Goal: Information Seeking & Learning: Compare options

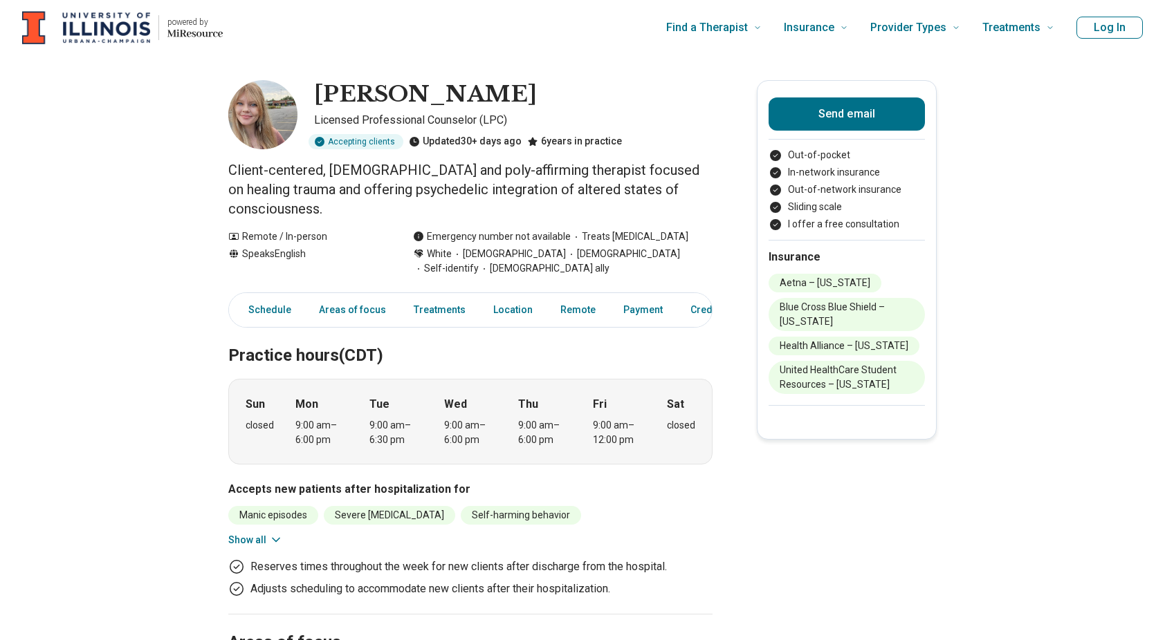
scroll to position [131, 0]
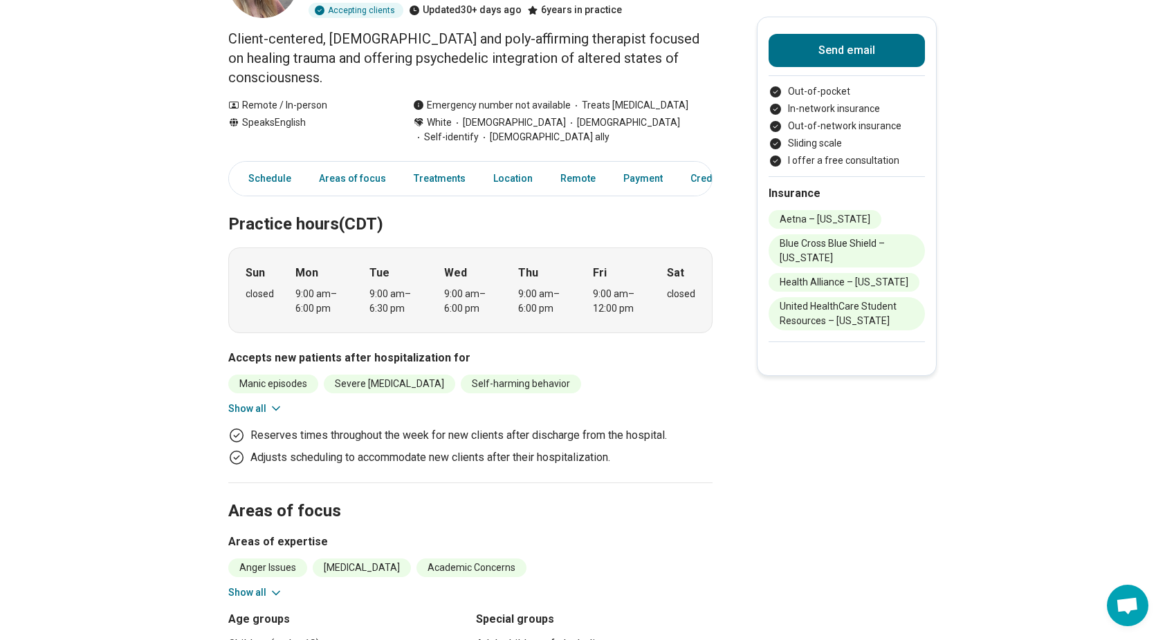
drag, startPoint x: 609, startPoint y: 0, endPoint x: 970, endPoint y: 249, distance: 438.0
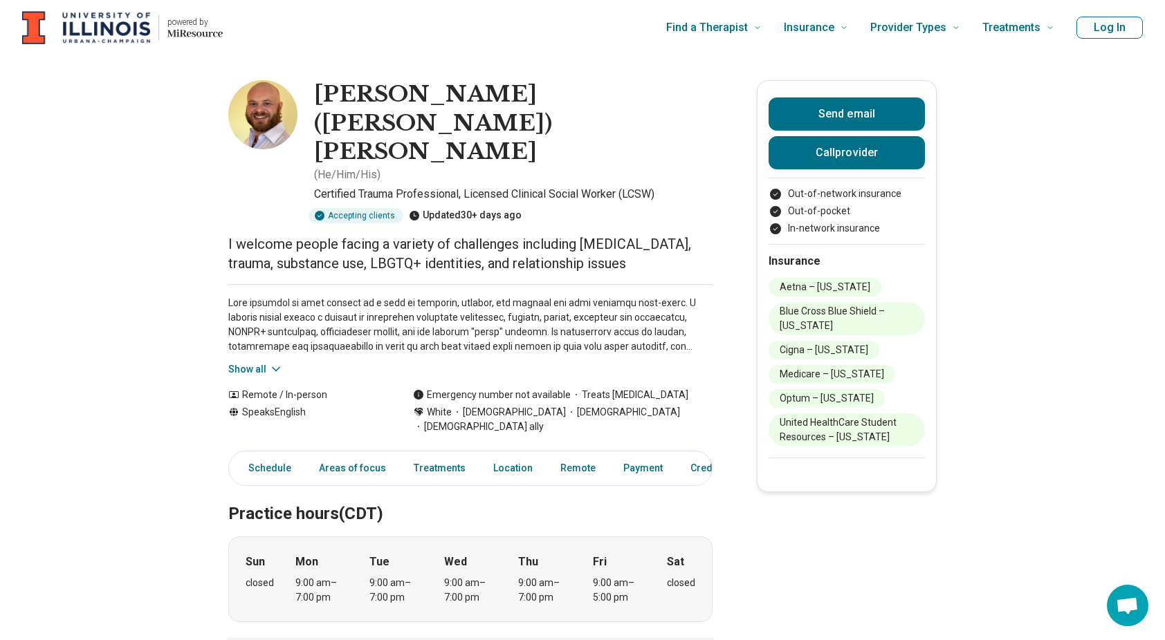
click at [268, 362] on button "Show all" at bounding box center [255, 369] width 55 height 15
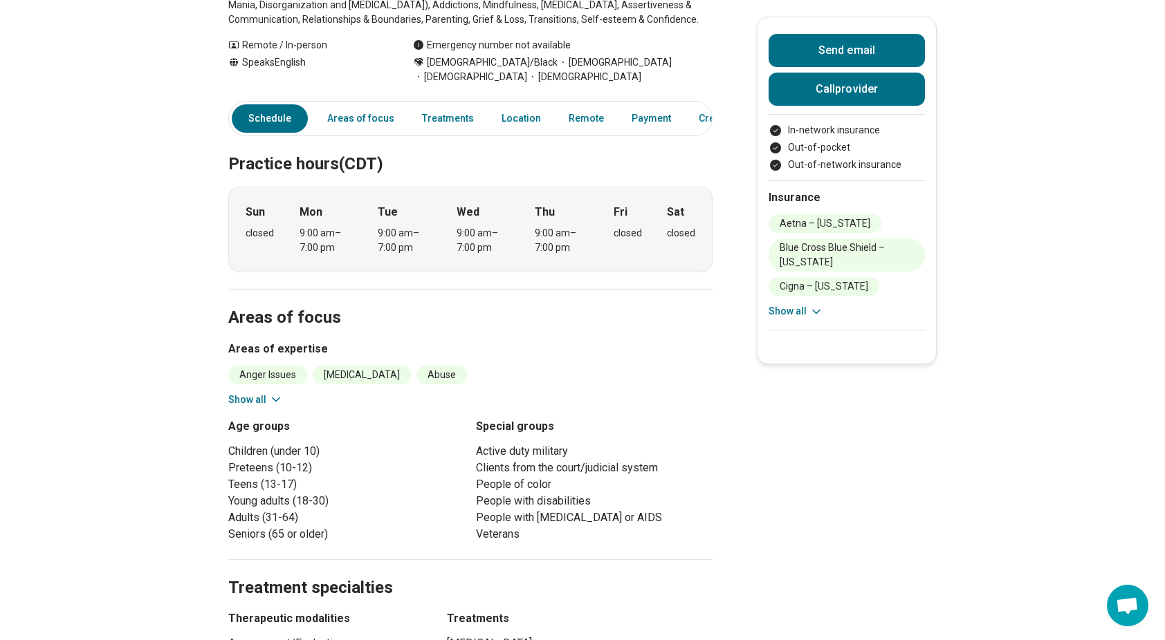
scroll to position [308, 0]
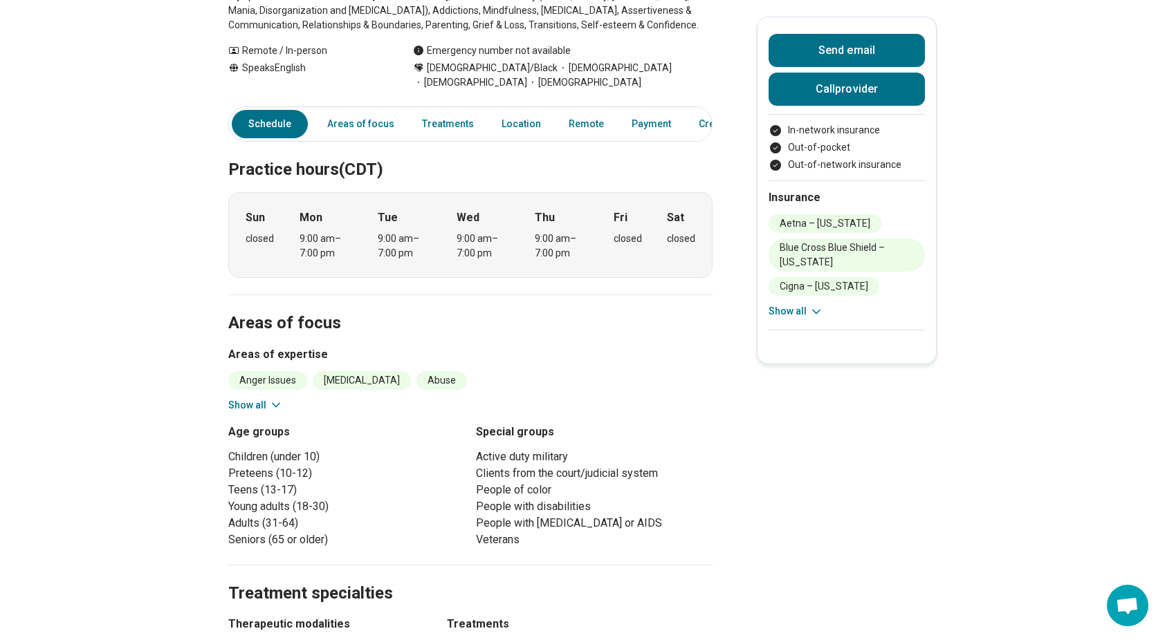
click at [279, 403] on icon at bounding box center [276, 405] width 14 height 14
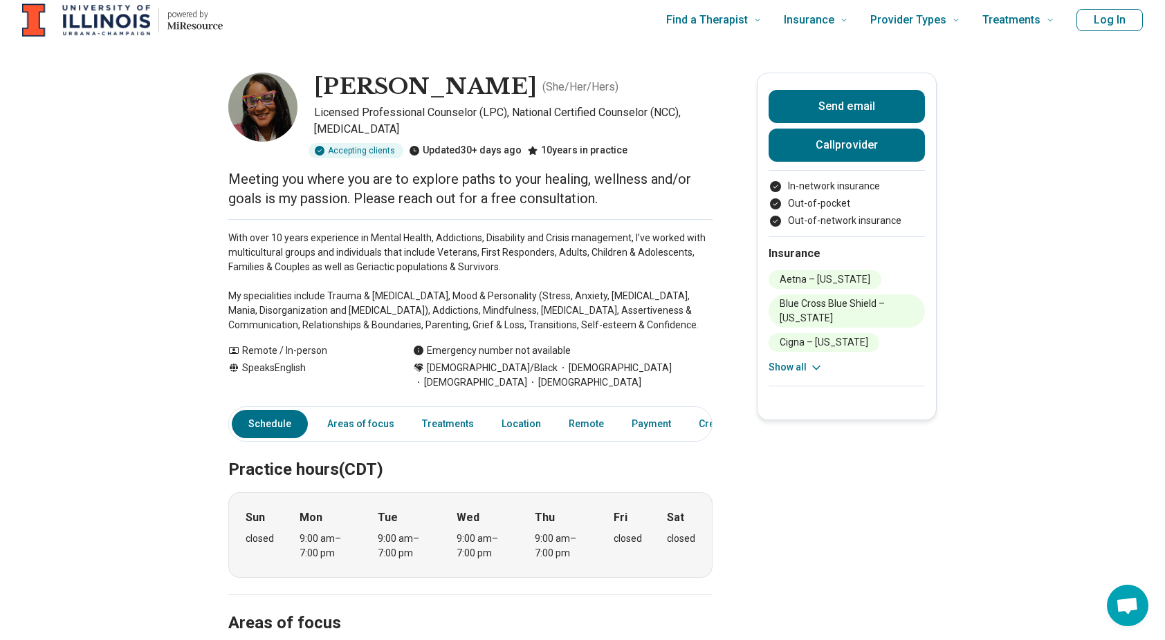
scroll to position [7, 0]
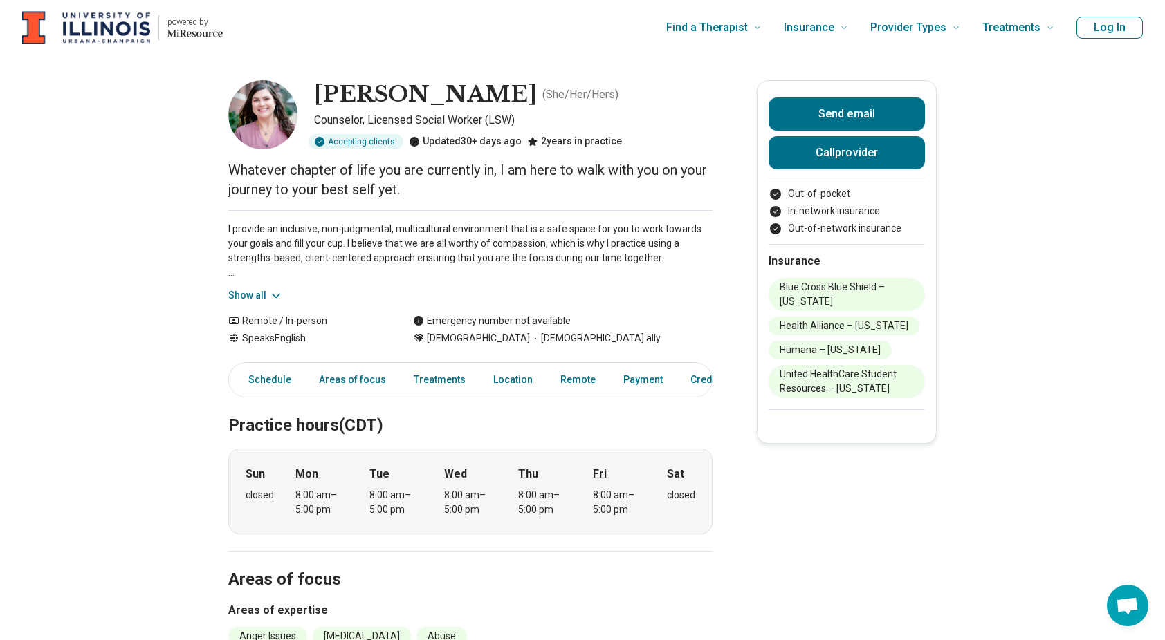
click at [255, 299] on button "Show all" at bounding box center [255, 295] width 55 height 15
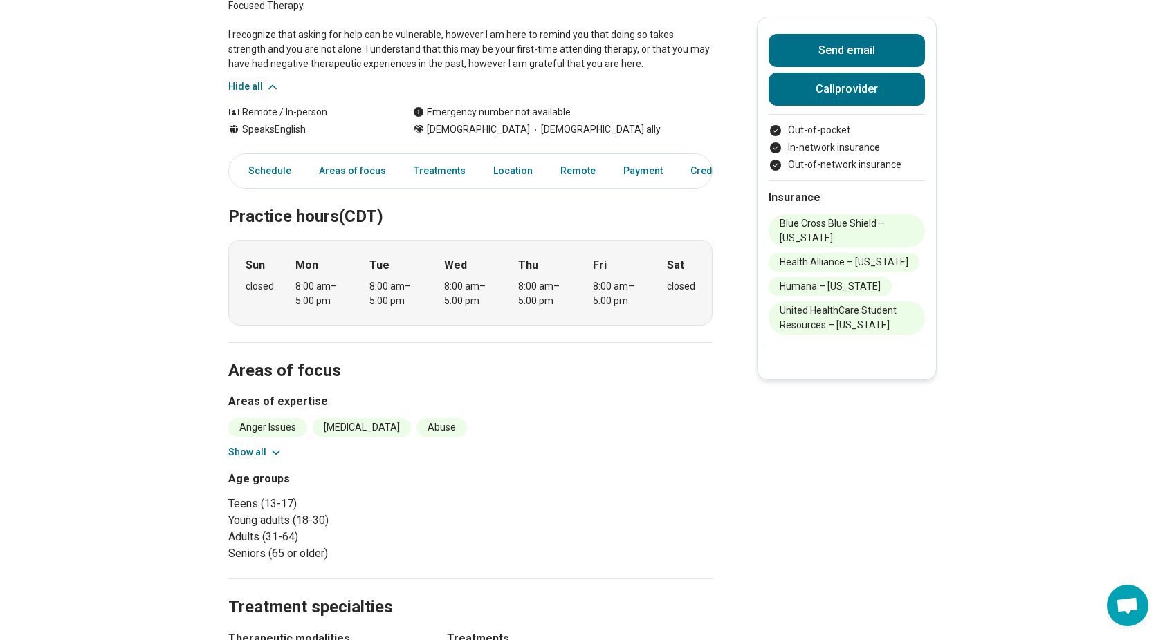
scroll to position [346, 0]
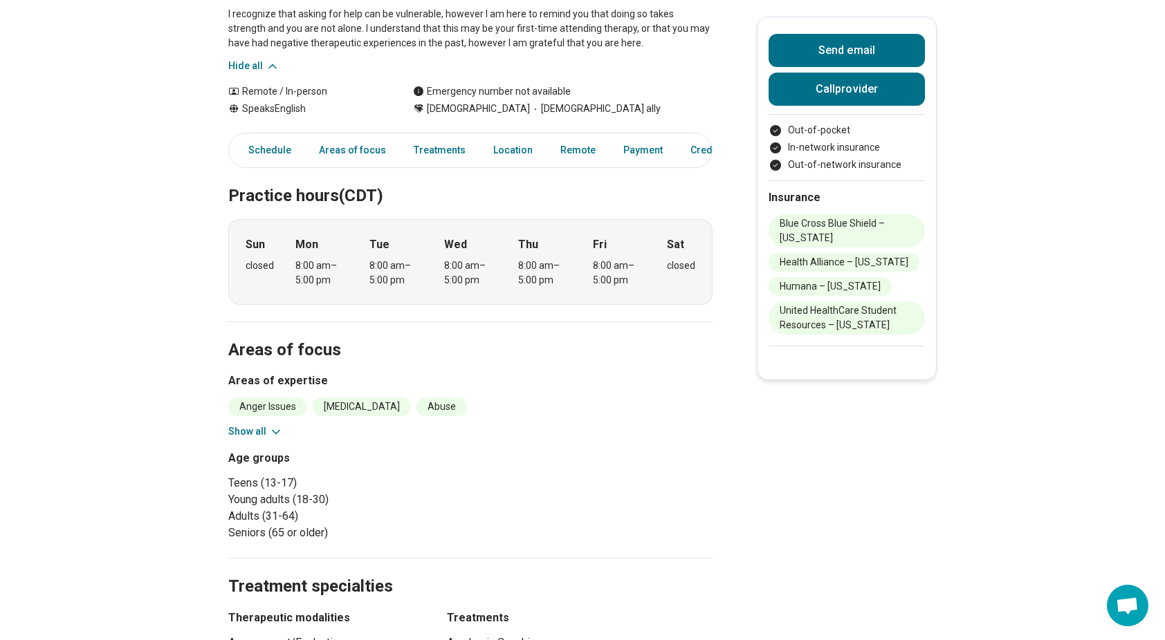
click at [279, 434] on icon at bounding box center [276, 432] width 14 height 14
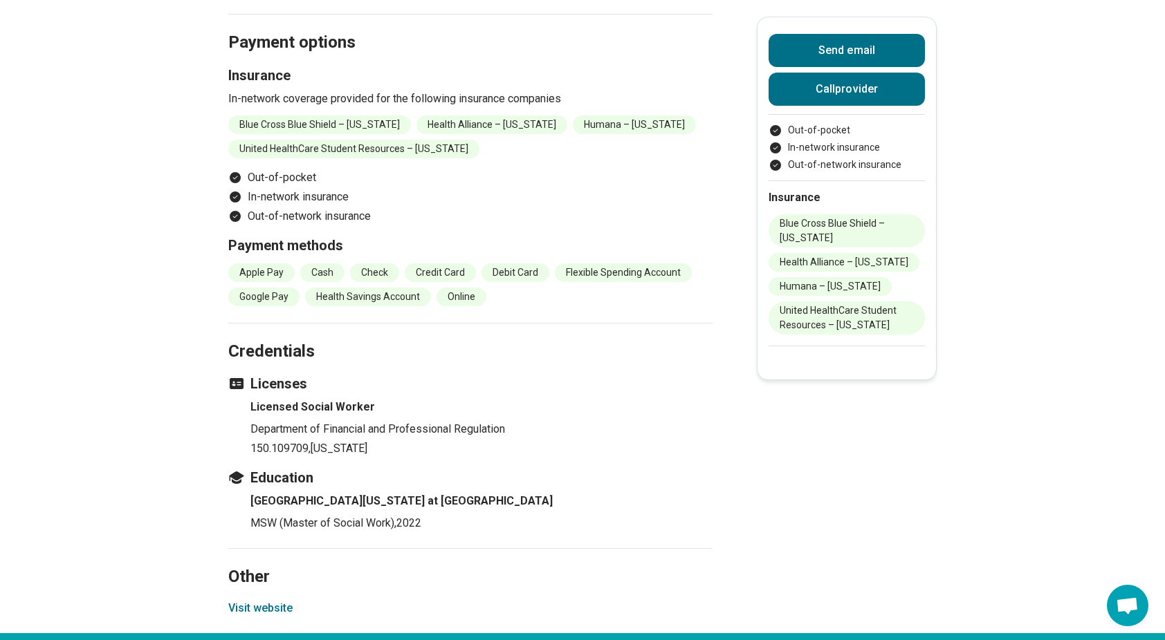
scroll to position [1883, 0]
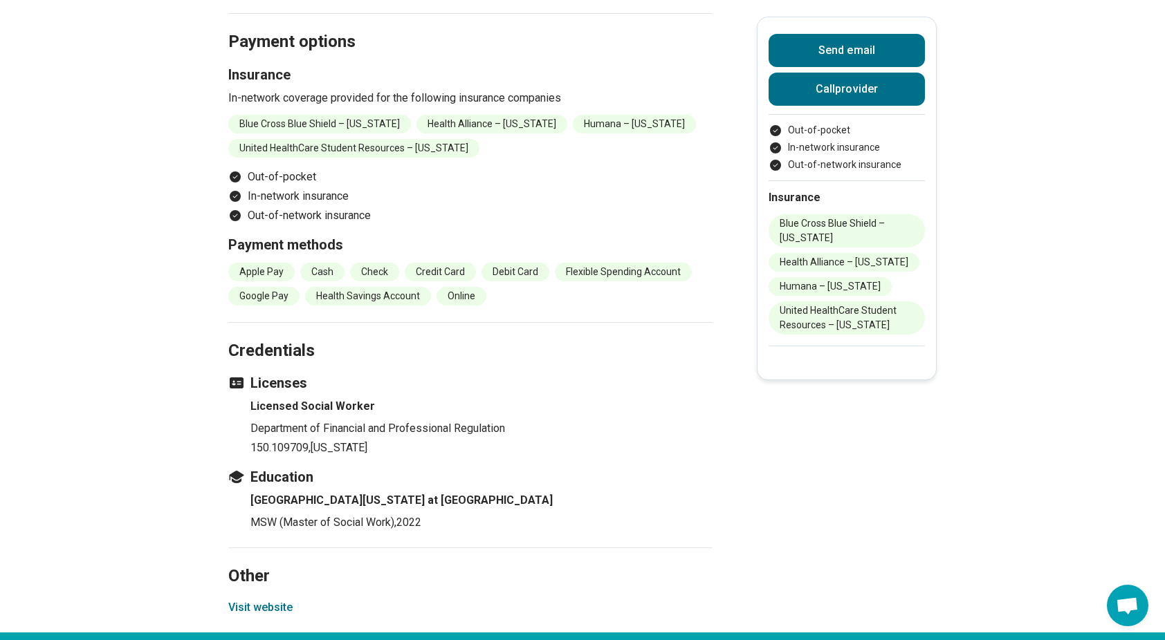
click at [500, 107] on p "In-network coverage provided for the following insurance companies" at bounding box center [470, 98] width 484 height 17
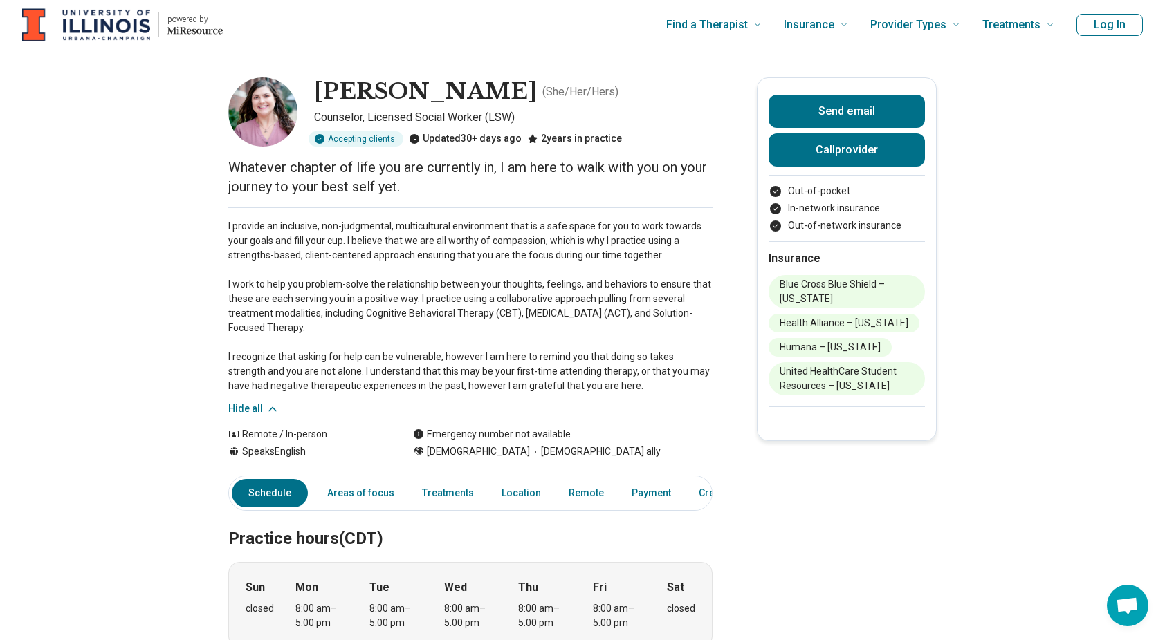
scroll to position [0, 0]
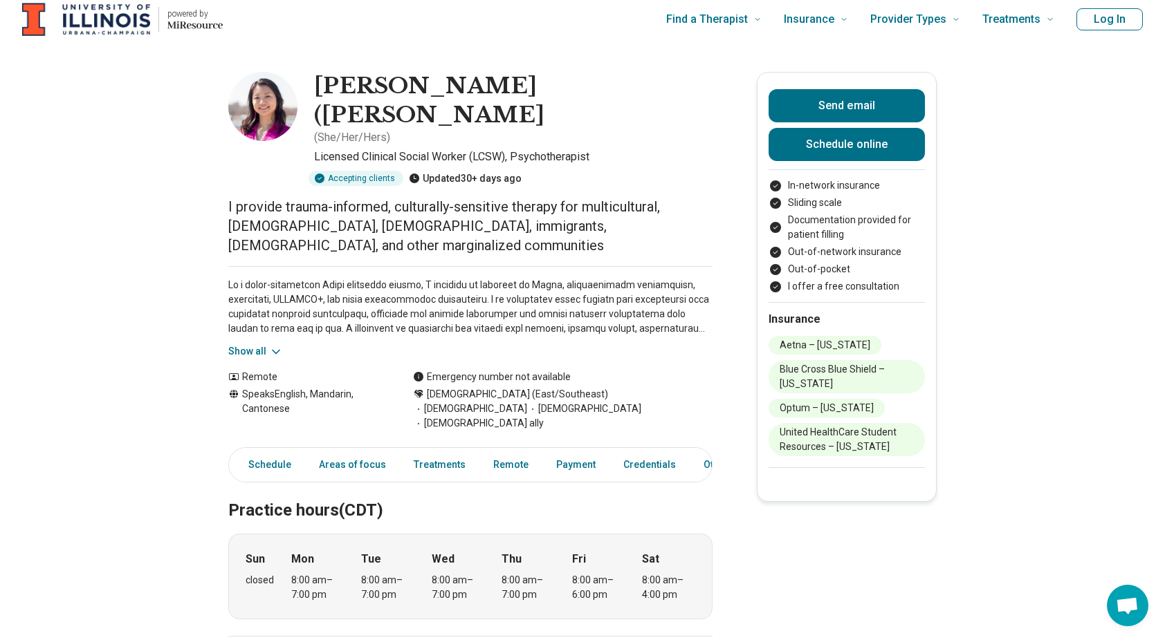
scroll to position [21, 0]
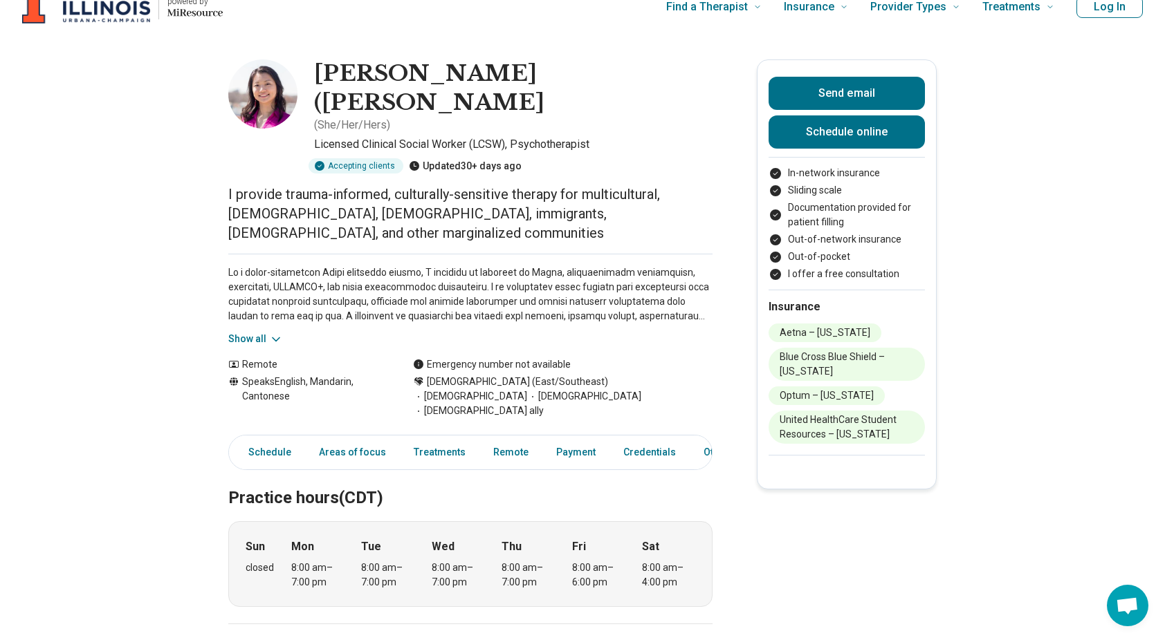
click at [269, 332] on button "Show all" at bounding box center [255, 339] width 55 height 15
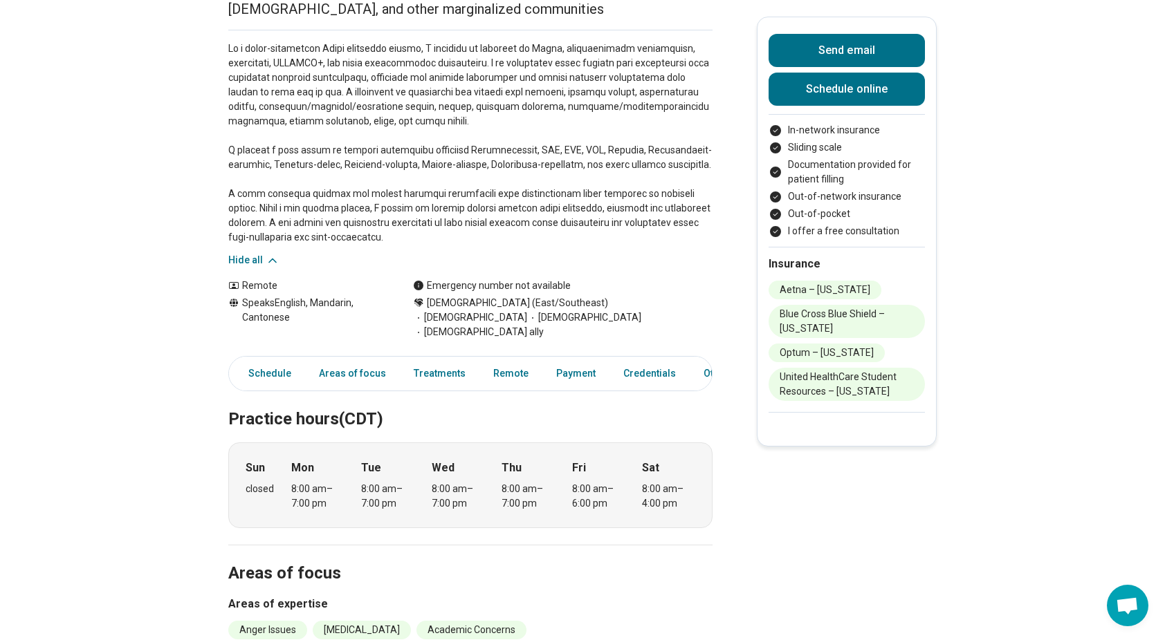
scroll to position [245, 0]
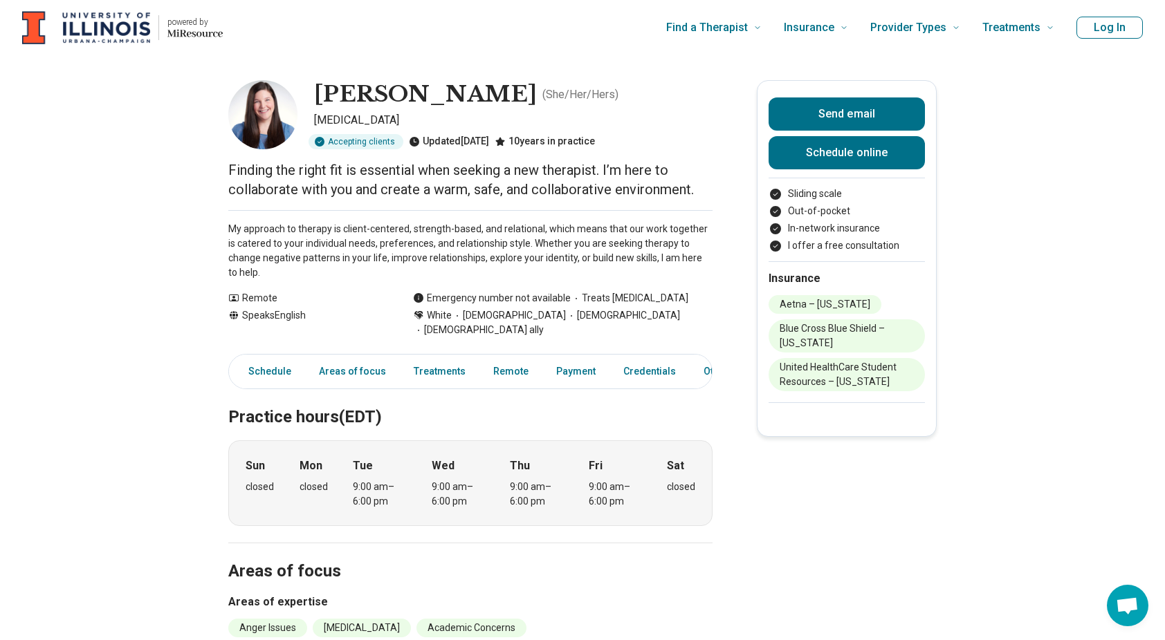
click at [297, 39] on div "Find a Therapist Mental Health Conditions ADHD Anxiety Anorexia Autism Bipolar …" at bounding box center [649, 27] width 809 height 55
click at [501, 247] on p "My approach to therapy is client-centered, strength-based, and relational, whic…" at bounding box center [470, 251] width 484 height 58
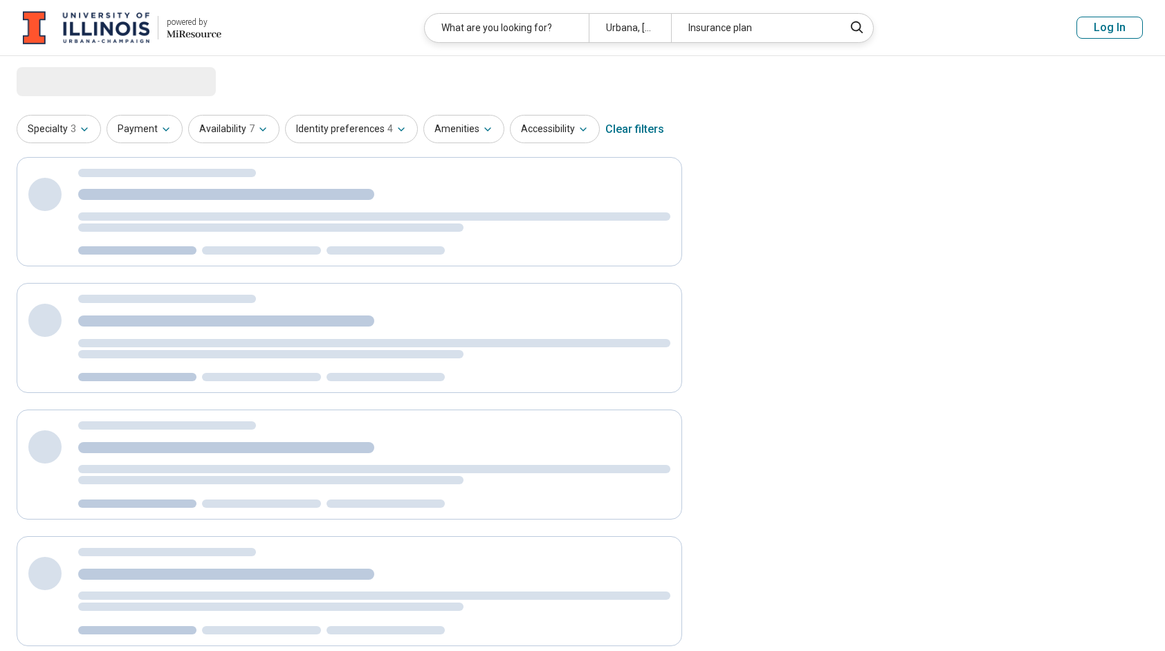
select select "***"
